Goal: Transaction & Acquisition: Purchase product/service

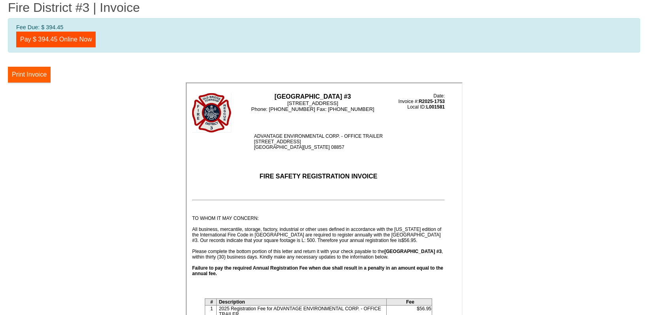
click at [26, 74] on button "Print Invoice" at bounding box center [29, 75] width 43 height 16
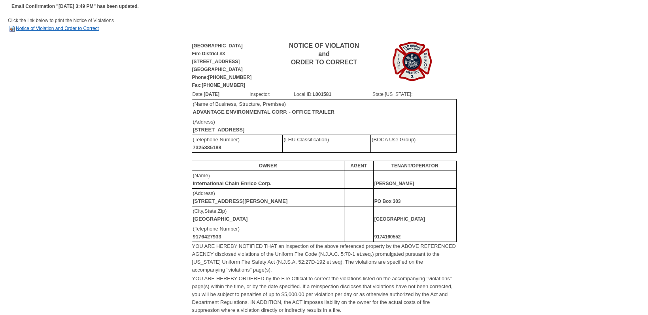
click at [69, 27] on link "Notice of Violation and Order to Correct" at bounding box center [53, 29] width 91 height 6
click at [58, 29] on link "Notice of Violation and Order to Correct" at bounding box center [53, 29] width 91 height 6
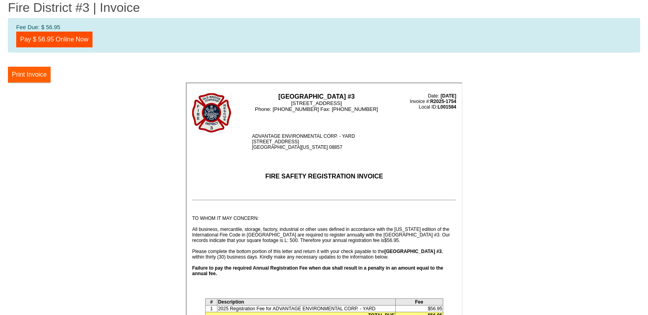
drag, startPoint x: 36, startPoint y: 74, endPoint x: 496, endPoint y: 259, distance: 495.8
click at [36, 74] on button "Print Invoice" at bounding box center [29, 75] width 43 height 16
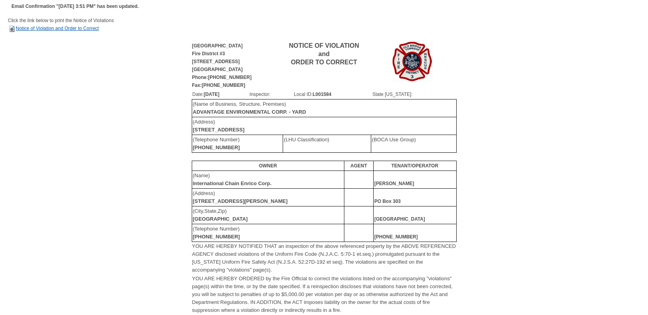
click at [54, 28] on link "Notice of Violation and Order to Correct" at bounding box center [53, 29] width 91 height 6
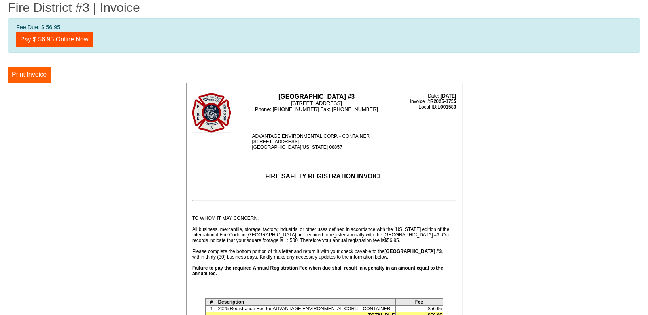
click at [34, 74] on button "Print Invoice" at bounding box center [29, 75] width 43 height 16
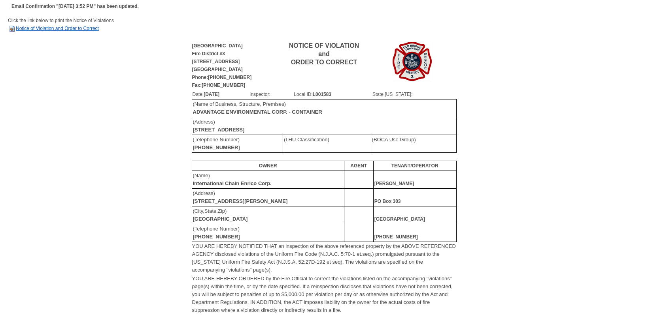
click at [69, 30] on link "Notice of Violation and Order to Correct" at bounding box center [53, 29] width 91 height 6
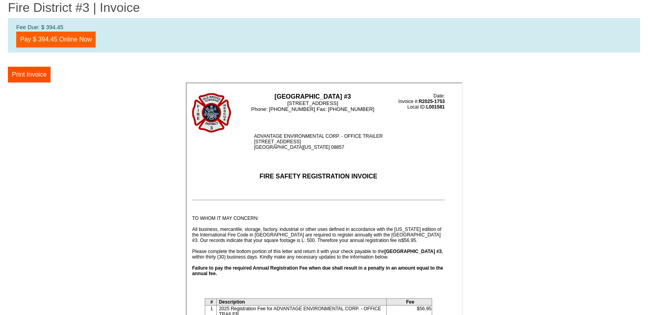
click at [55, 36] on link "Pay $ 394.45 Online Now" at bounding box center [55, 40] width 79 height 16
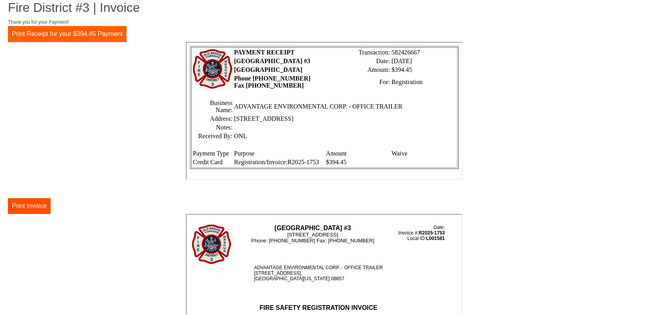
click at [39, 37] on button "Print Receipt for your $394.45 Payment" at bounding box center [67, 34] width 119 height 16
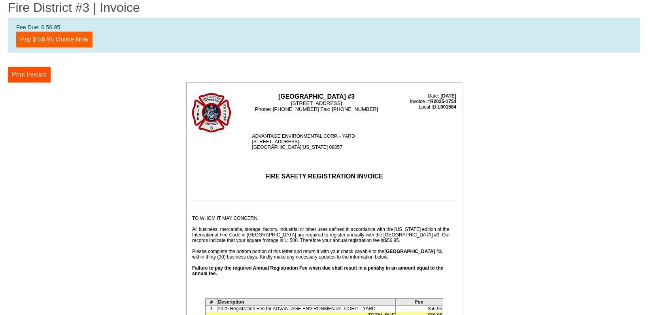
click at [49, 38] on link "Pay $ 56.95 Online Now" at bounding box center [54, 40] width 76 height 16
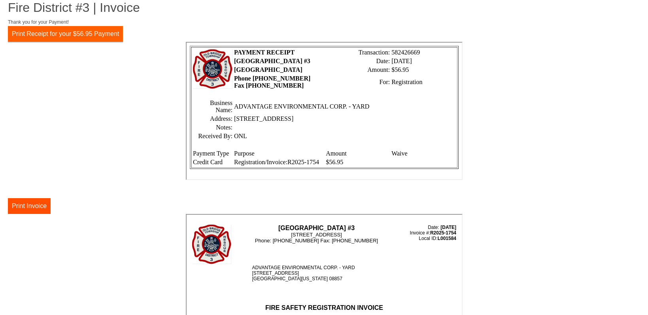
click at [25, 34] on button "Print Receipt for your $56.95 Payment" at bounding box center [65, 34] width 115 height 16
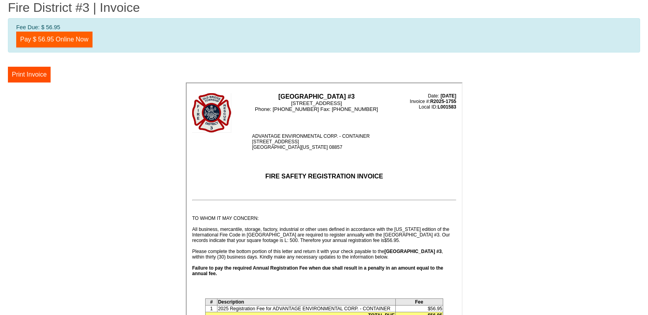
click at [56, 37] on link "Pay $ 56.95 Online Now" at bounding box center [54, 40] width 76 height 16
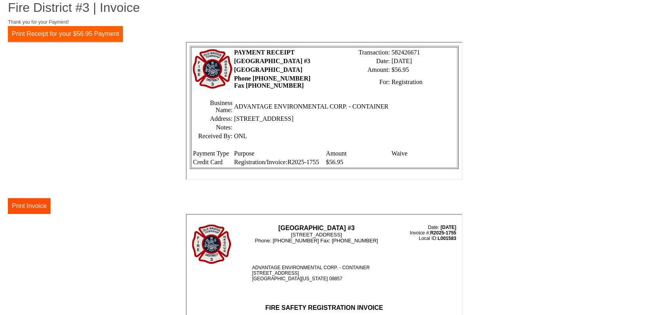
click at [56, 31] on button "Print Receipt for your $56.95 Payment" at bounding box center [65, 34] width 115 height 16
